Goal: Check status: Check status

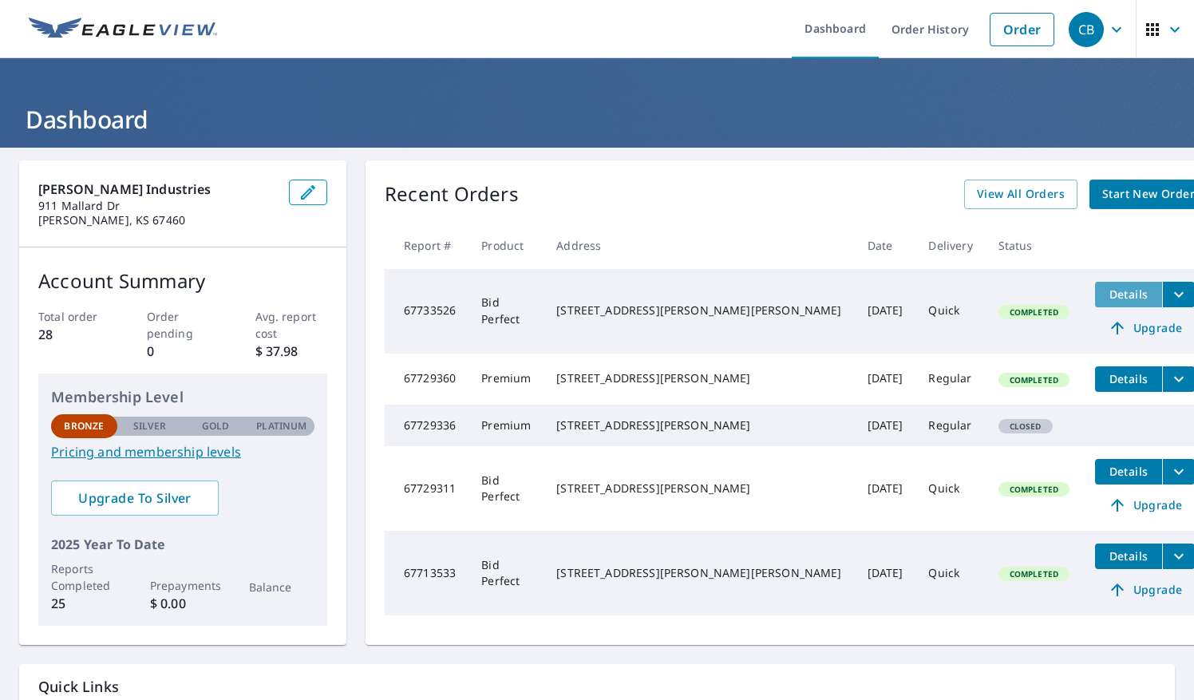
click at [1104, 290] on span "Details" at bounding box center [1128, 293] width 48 height 15
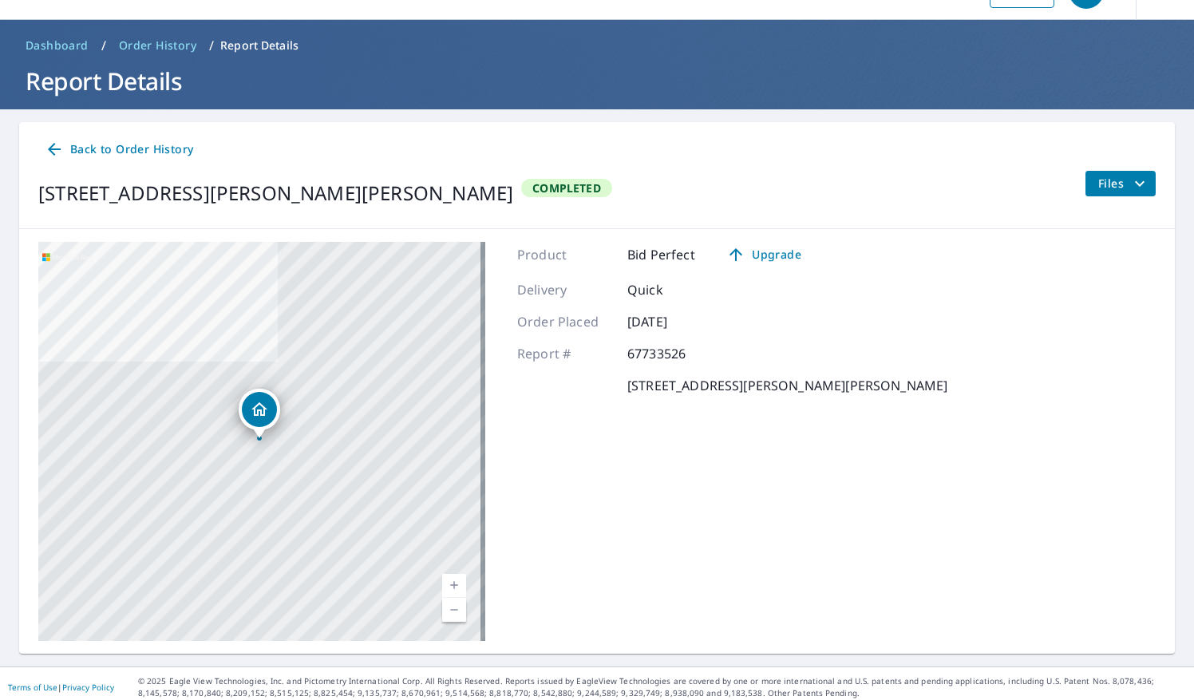
scroll to position [44, 0]
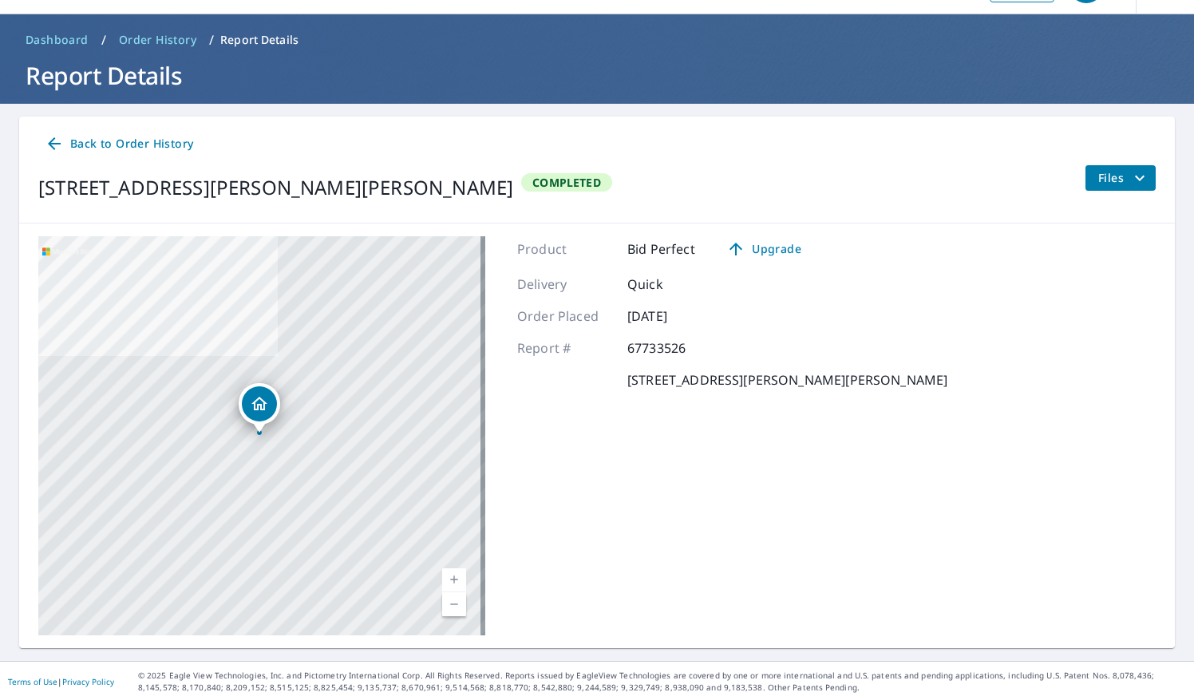
click at [450, 573] on link "Current Level 17, Zoom In" at bounding box center [454, 580] width 24 height 24
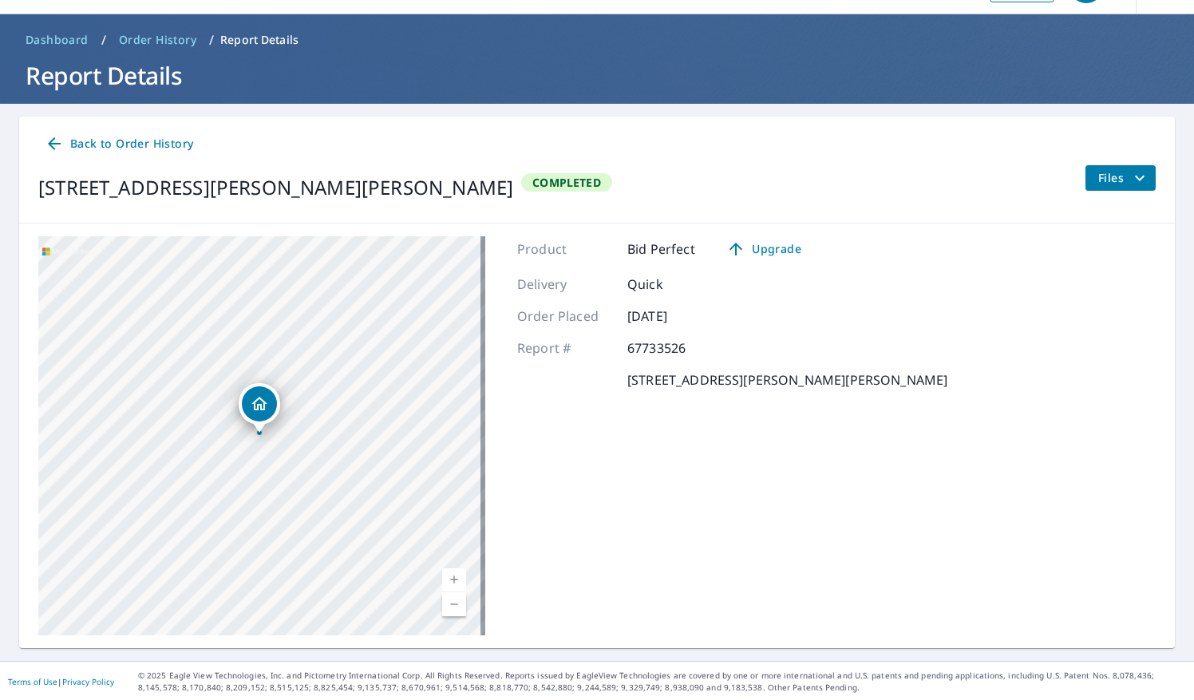
click at [450, 573] on link "Current Level 18, Zoom In" at bounding box center [454, 580] width 24 height 24
click at [448, 576] on link "Current Level 19, Zoom In" at bounding box center [454, 580] width 24 height 24
click at [1130, 175] on icon "filesDropdownBtn-67733526" at bounding box center [1139, 177] width 19 height 19
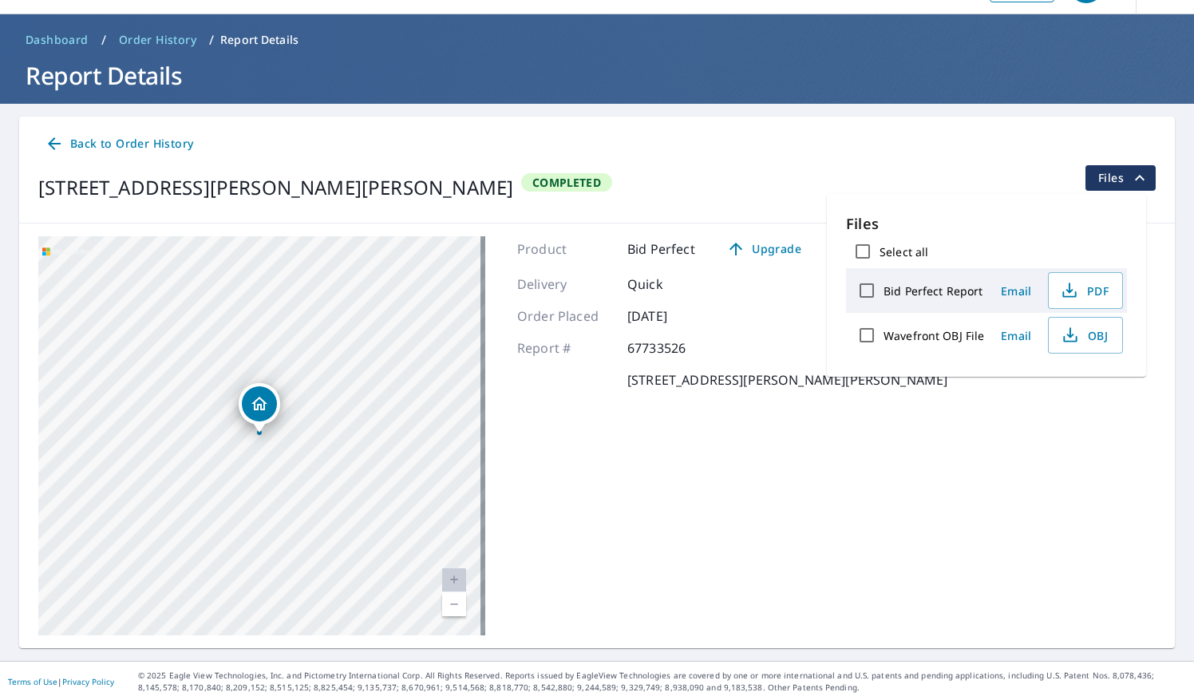
click at [54, 140] on icon at bounding box center [54, 143] width 19 height 19
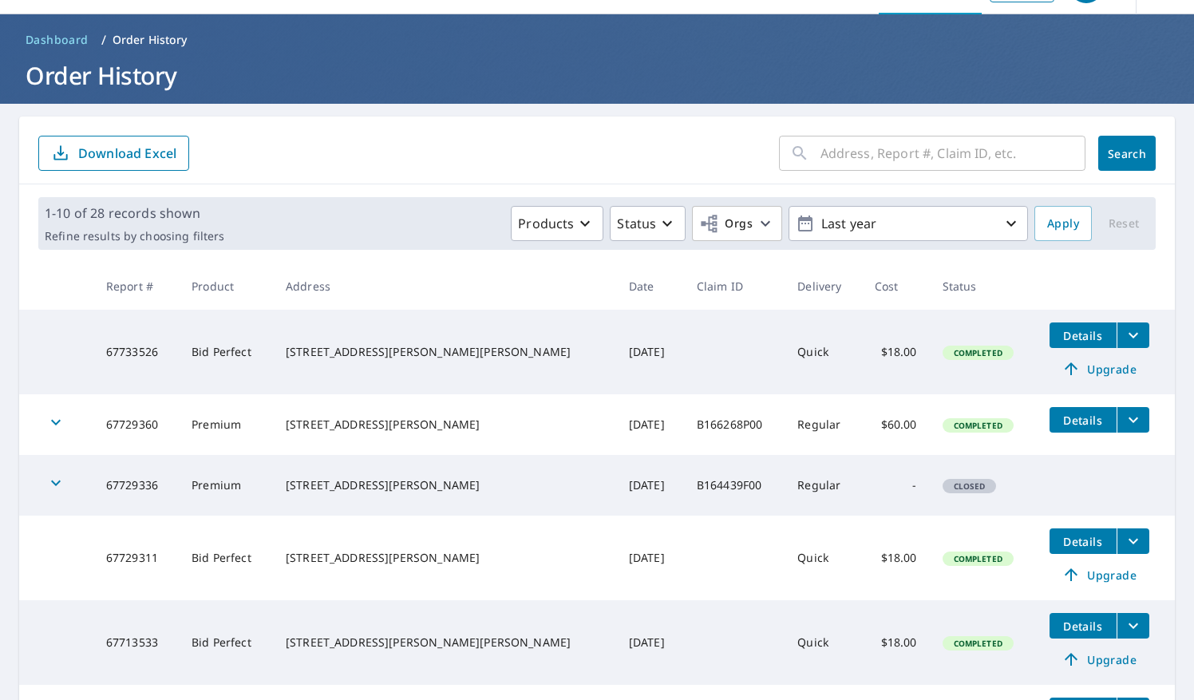
click at [1116, 326] on button "filesDropdownBtn-67733526" at bounding box center [1132, 335] width 33 height 26
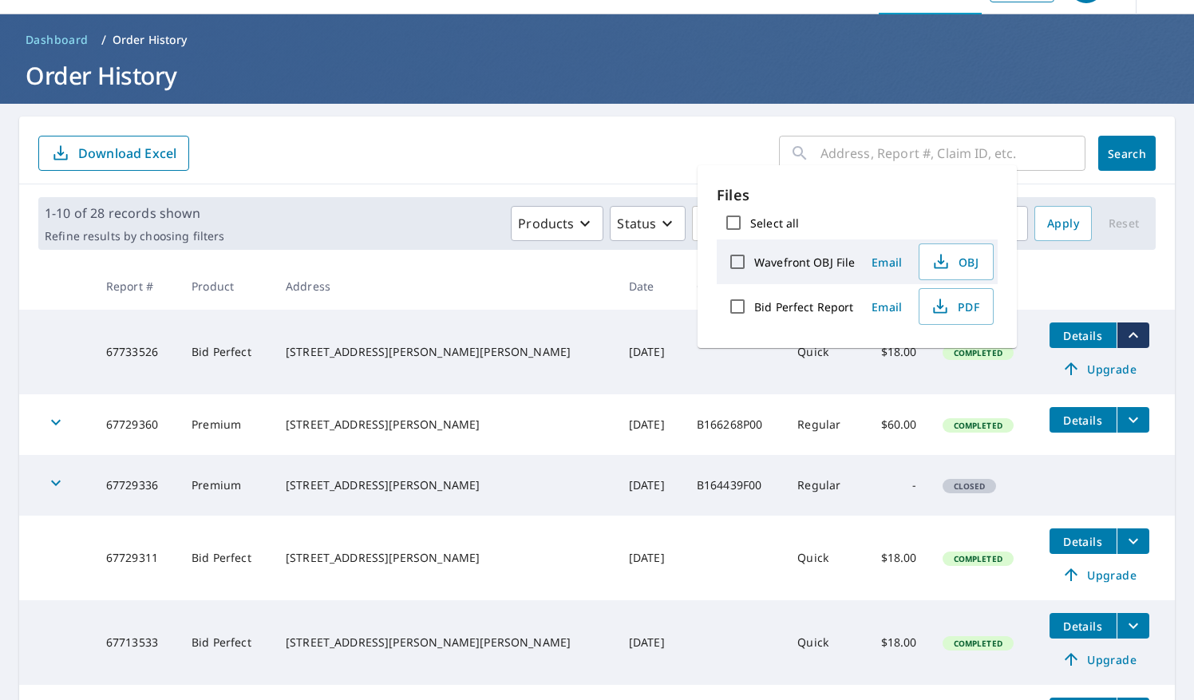
click at [1116, 326] on button "filesDropdownBtn-67733526" at bounding box center [1132, 335] width 33 height 26
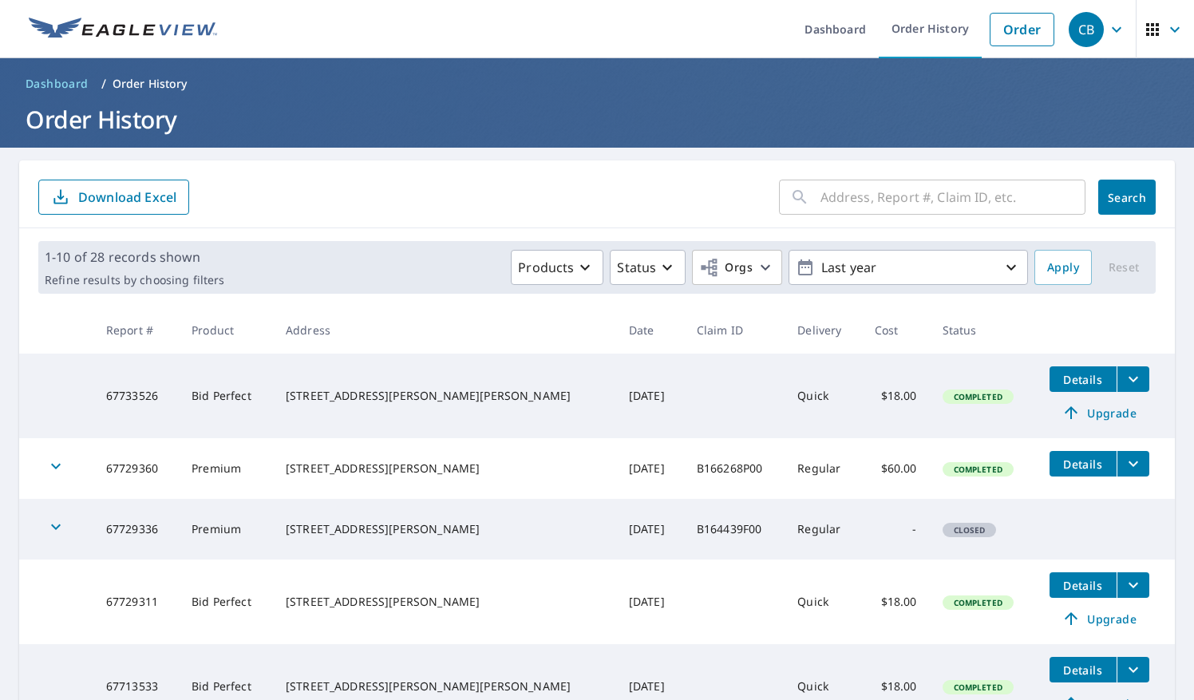
click at [1165, 26] on icon "button" at bounding box center [1174, 29] width 19 height 19
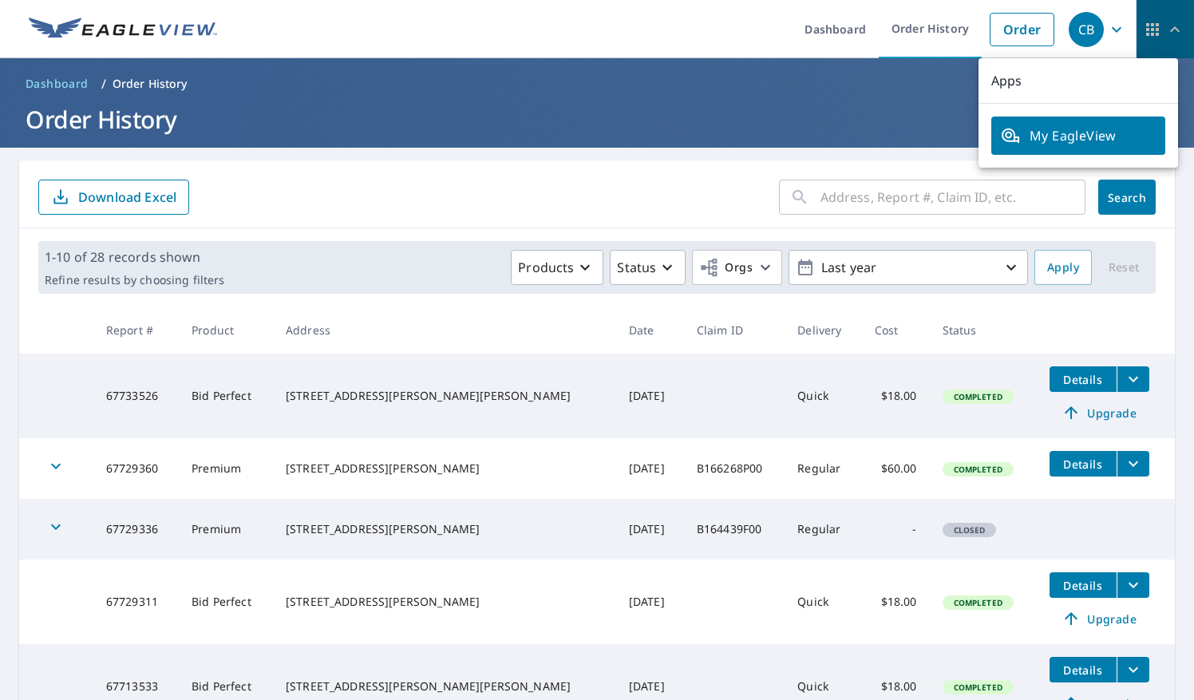
click at [1165, 26] on icon "button" at bounding box center [1174, 29] width 19 height 19
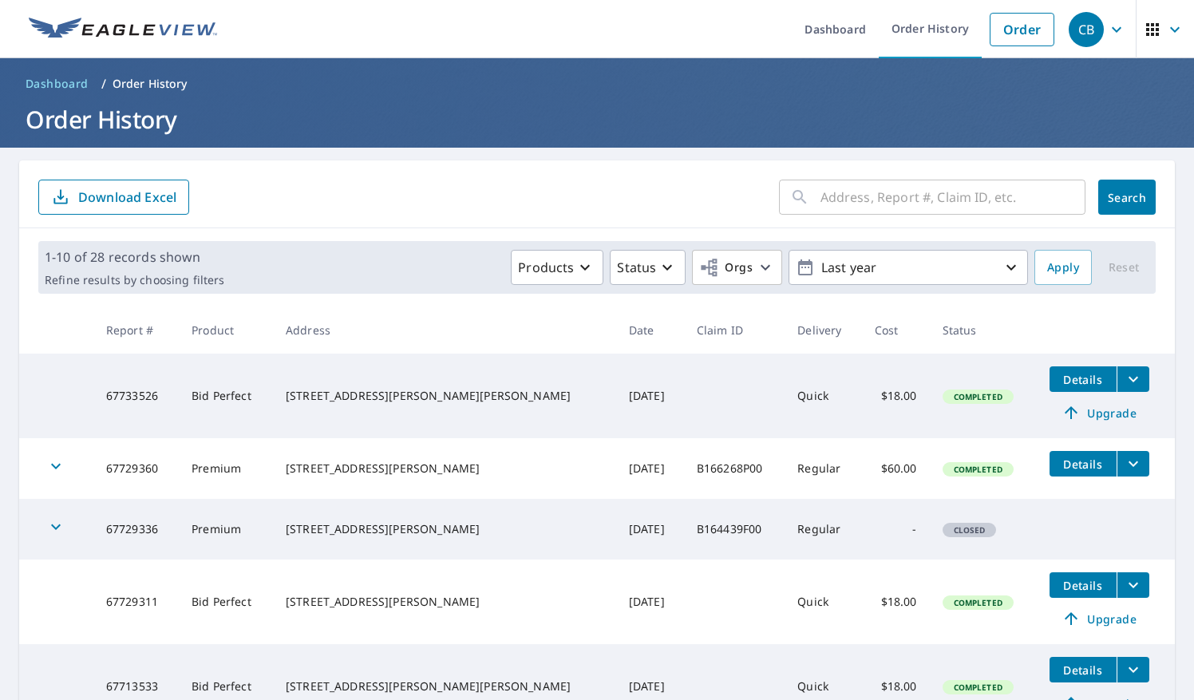
click at [1107, 22] on icon "button" at bounding box center [1116, 29] width 19 height 19
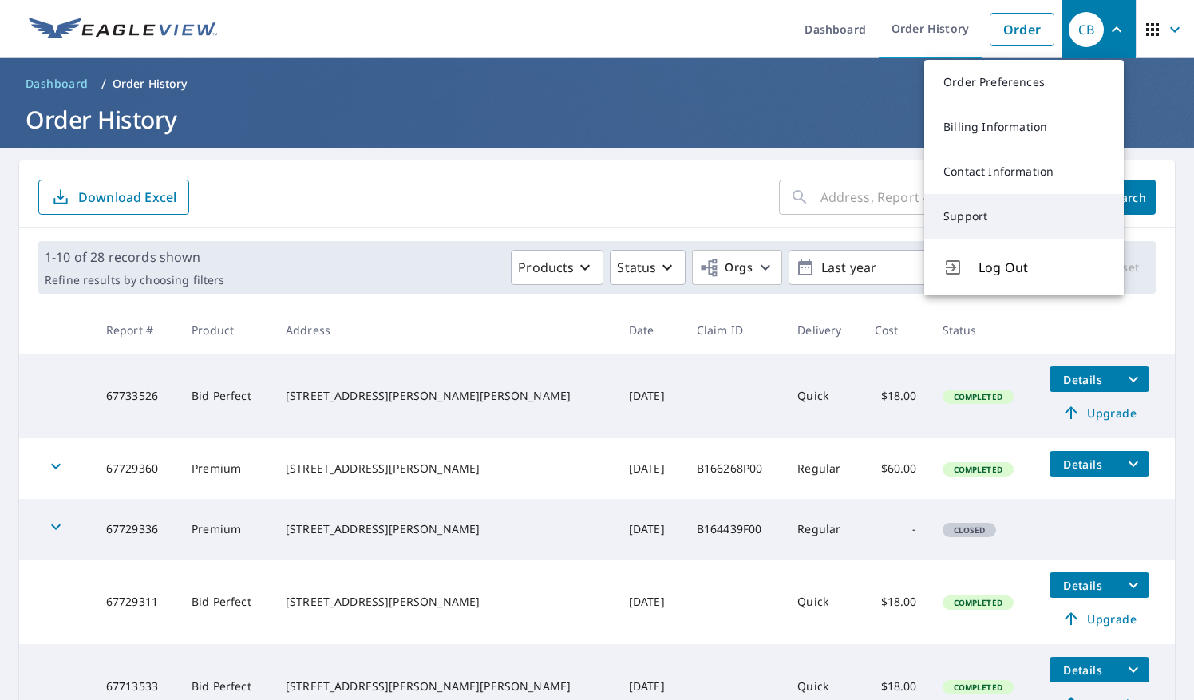
click at [984, 223] on link "Support" at bounding box center [1023, 216] width 199 height 45
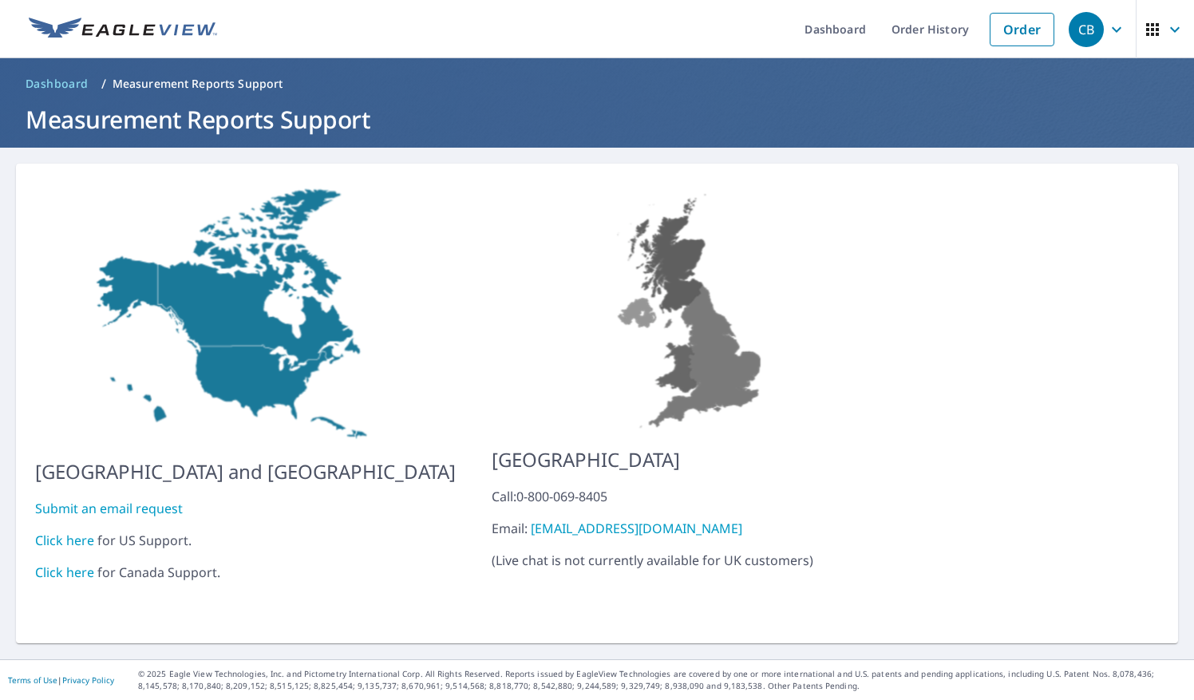
click at [65, 531] on link "Click here" at bounding box center [64, 540] width 59 height 18
click at [931, 30] on link "Order History" at bounding box center [930, 29] width 103 height 58
